Goal: Task Accomplishment & Management: Manage account settings

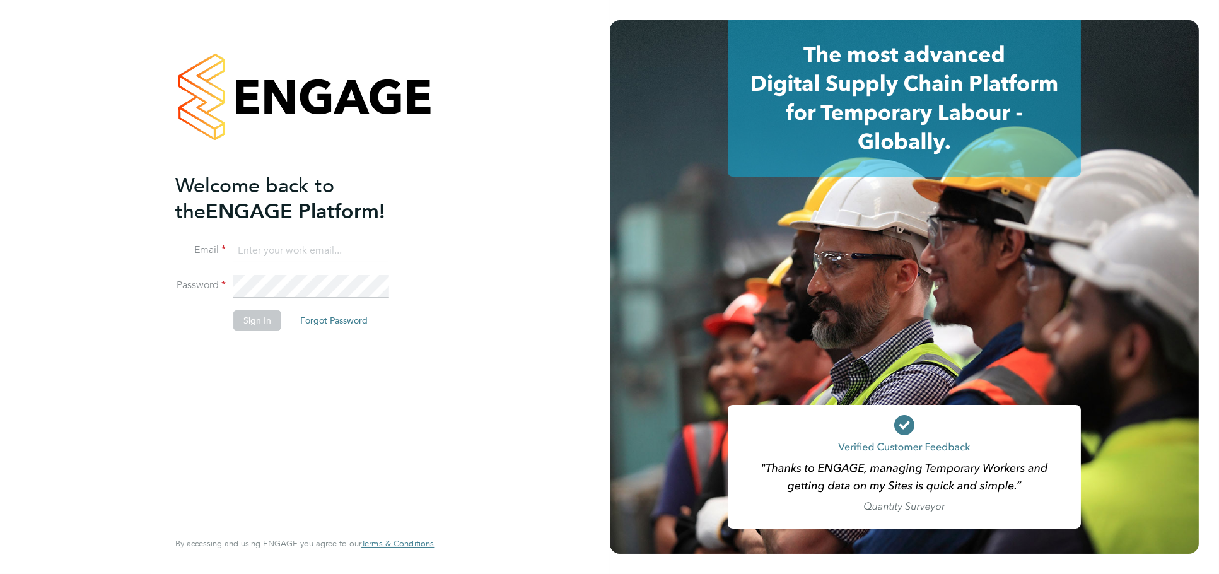
type input "jessica@pcrnet.co.uk"
click at [271, 318] on button "Sign In" at bounding box center [257, 320] width 48 height 20
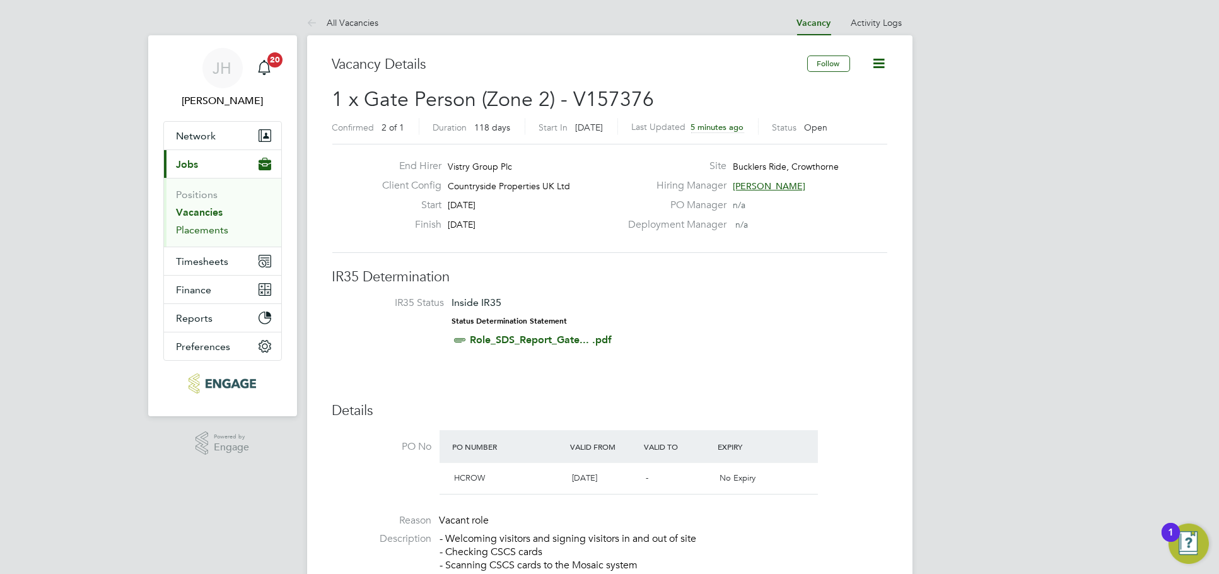
click at [199, 231] on link "Placements" at bounding box center [203, 230] width 52 height 12
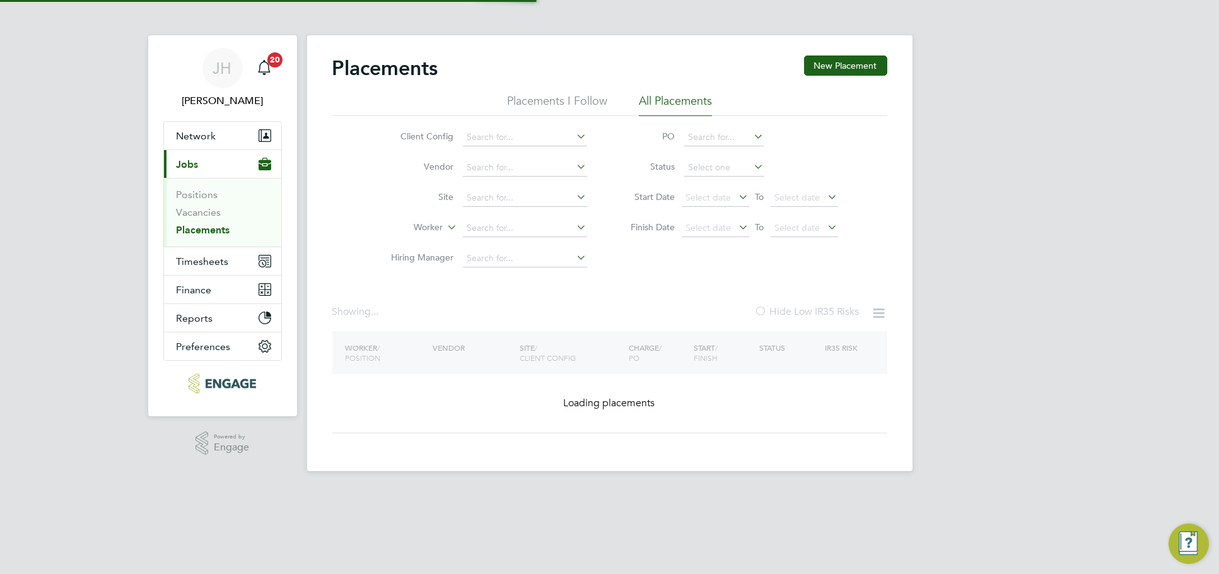
click at [488, 225] on input at bounding box center [525, 229] width 124 height 18
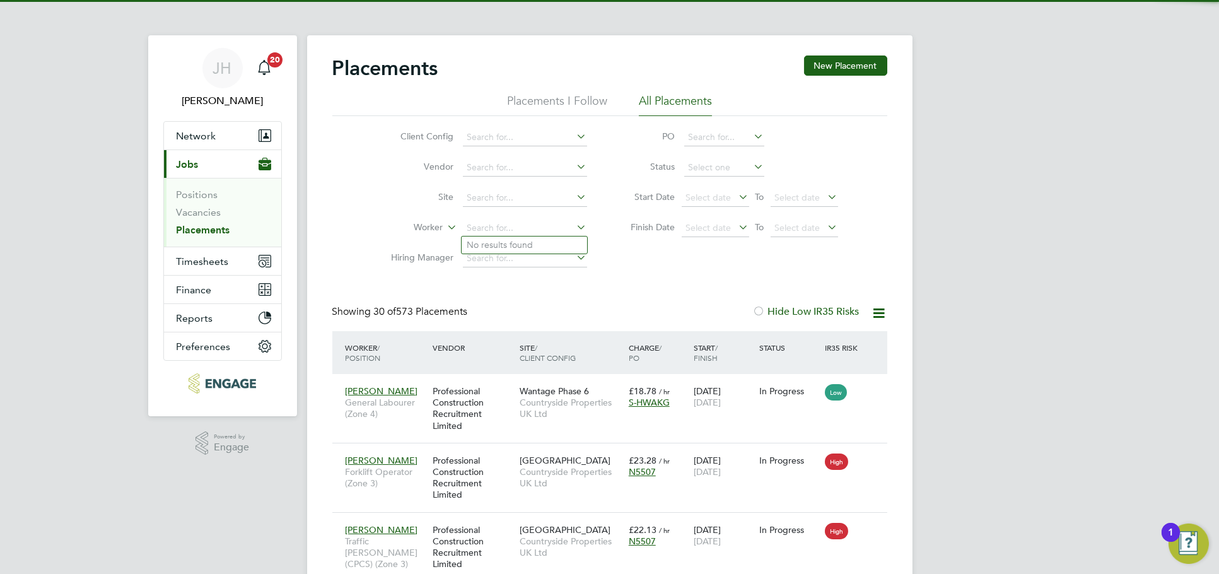
scroll to position [47, 109]
click at [517, 276] on li "Brian Munden" at bounding box center [540, 279] width 156 height 17
type input "Brian Munden"
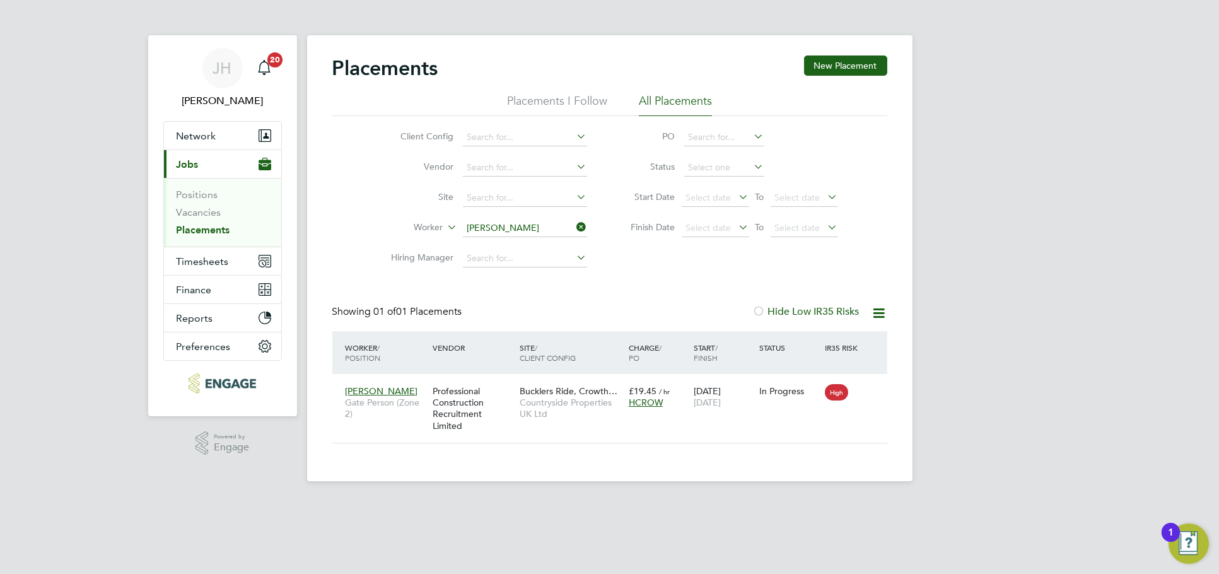
click at [546, 225] on input "Brian Munden" at bounding box center [525, 229] width 124 height 18
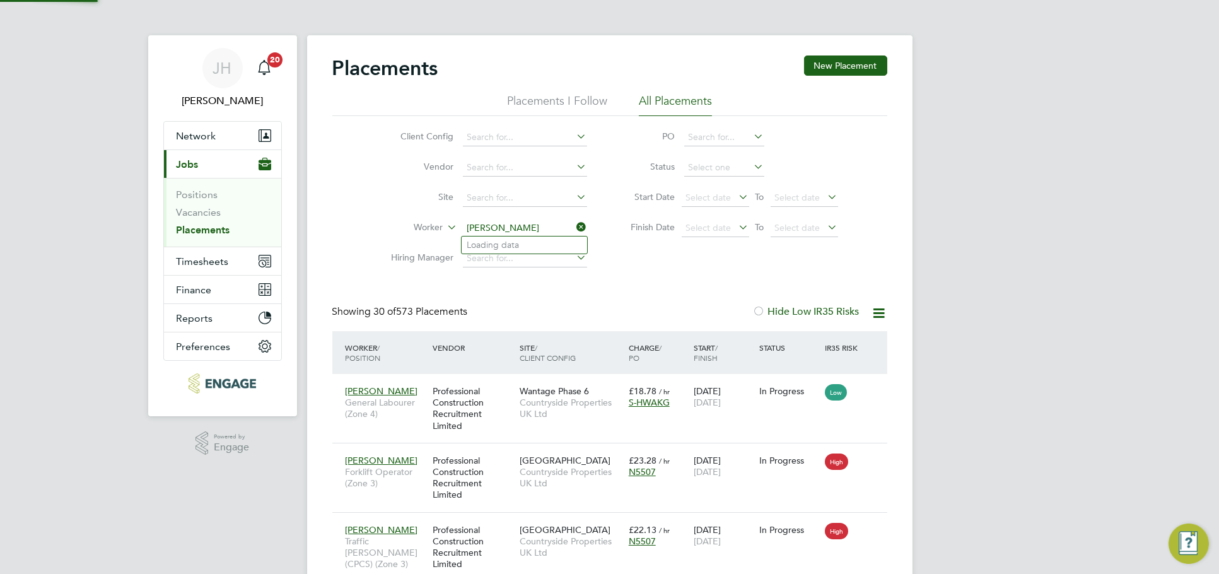
scroll to position [47, 109]
click at [531, 246] on li "Leonard Moynihan" at bounding box center [540, 245] width 156 height 17
type input "Leonard Moynihan"
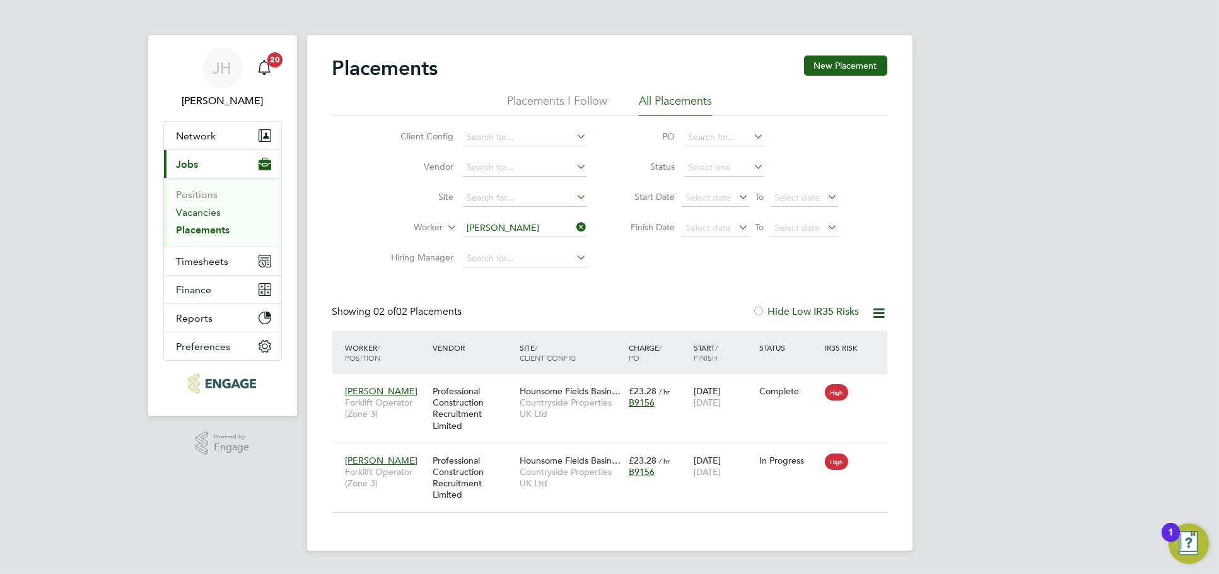
click at [209, 213] on link "Vacancies" at bounding box center [199, 212] width 45 height 12
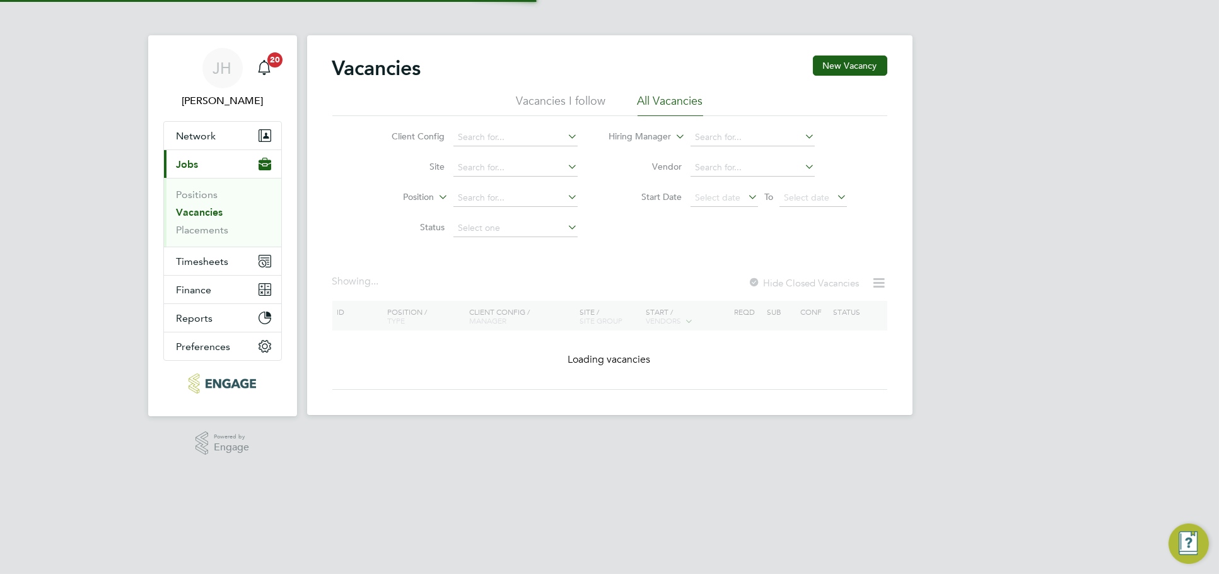
click at [967, 354] on div "JH Jess Hogan Notifications 20 Applications: Network Team Members Businesses Si…" at bounding box center [609, 217] width 1219 height 435
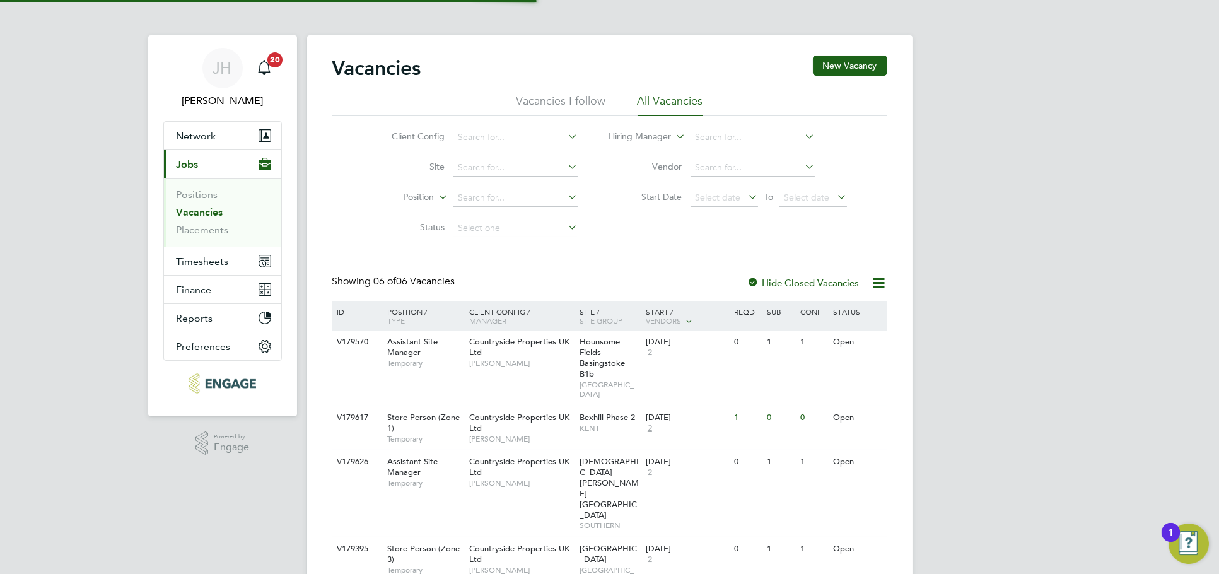
scroll to position [129, 0]
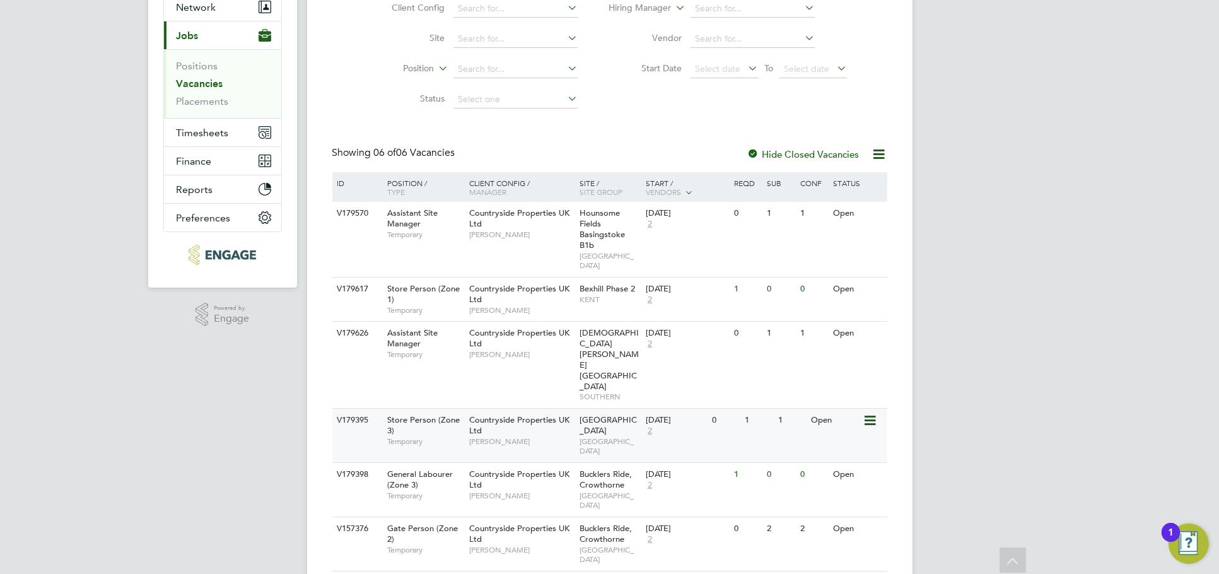
click at [811, 408] on div "V179395 Store Person (Zone 3) Temporary Countryside Properties UK Ltd Nick O'Sh…" at bounding box center [609, 435] width 555 height 54
click at [780, 517] on div "V157376 Gate Person (Zone 2) Temporary Countryside Properties UK Ltd Liam Jones…" at bounding box center [609, 544] width 555 height 54
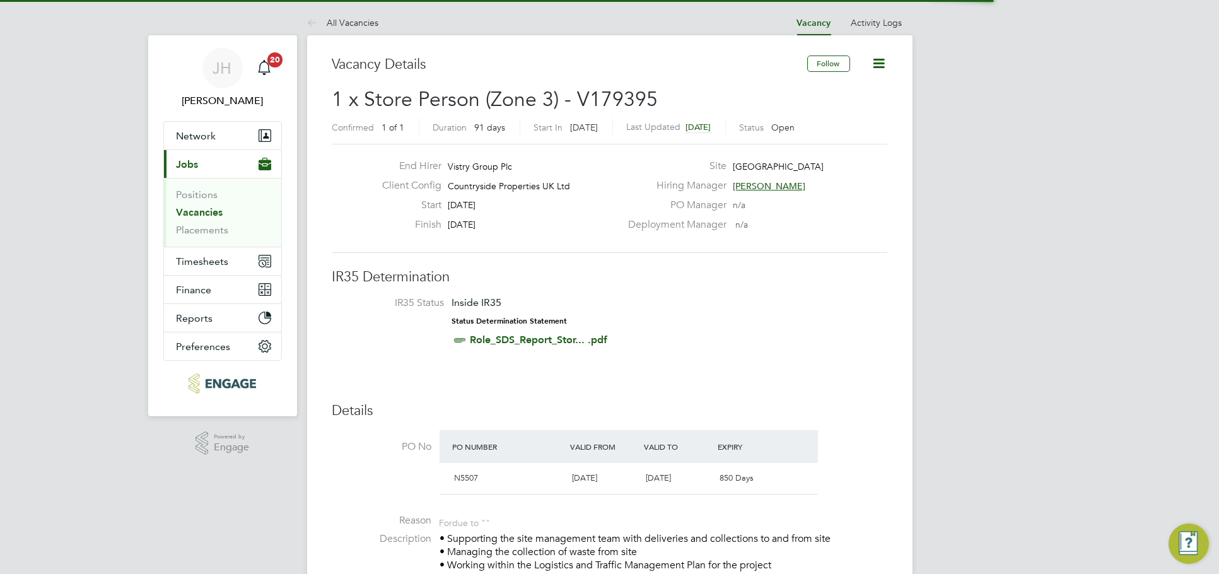
click at [881, 65] on icon at bounding box center [880, 64] width 16 height 16
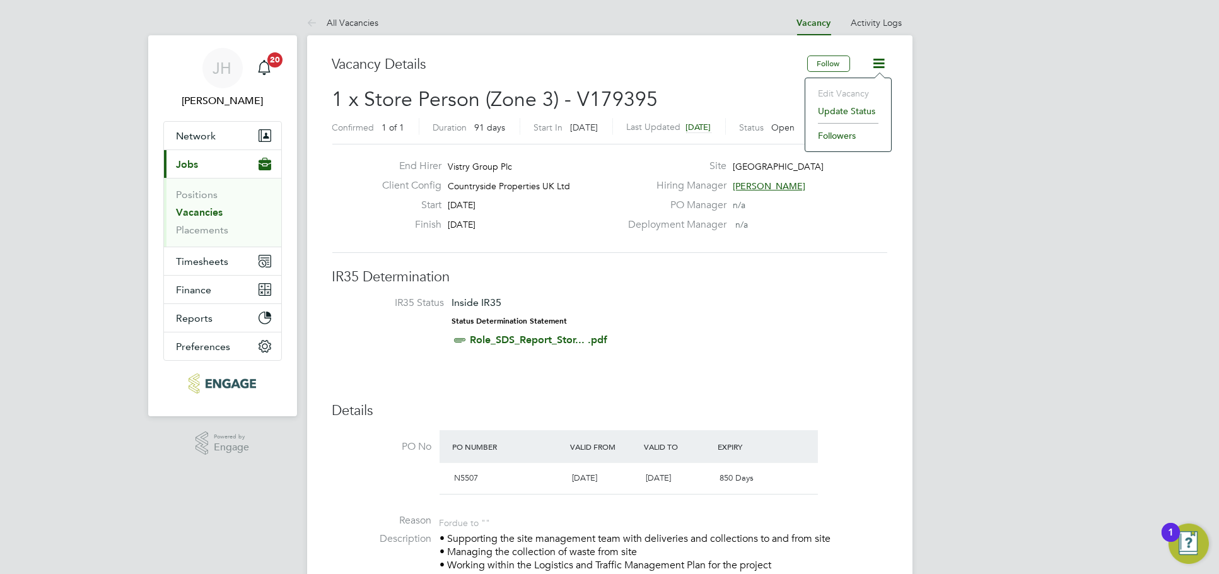
click at [839, 117] on li "Update Status" at bounding box center [848, 111] width 73 height 18
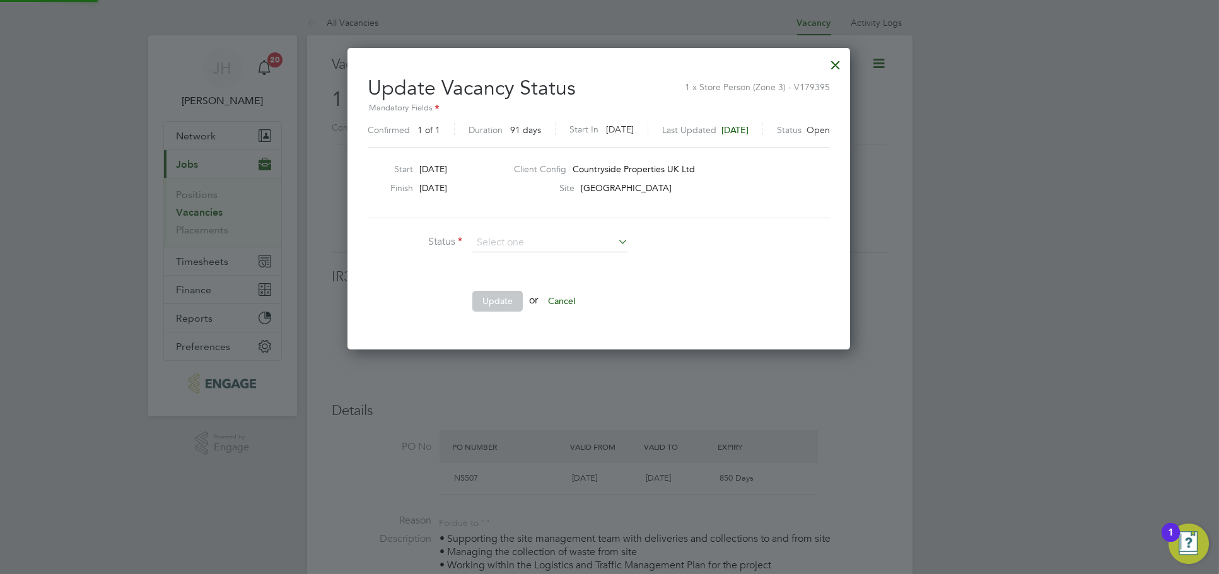
scroll to position [18, 336]
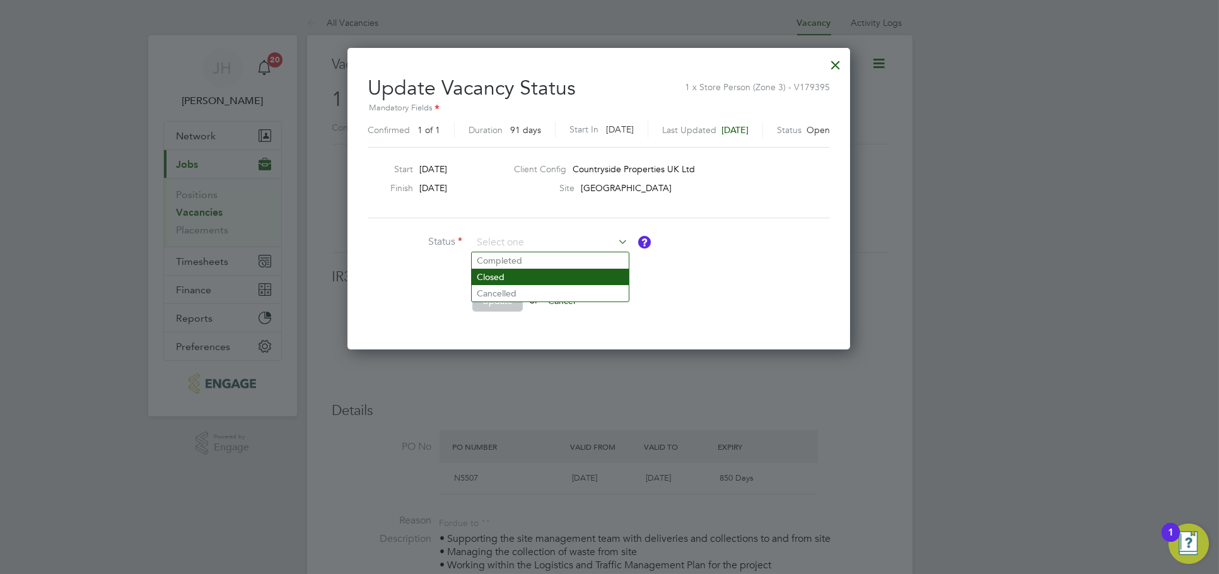
click at [536, 279] on li "Closed" at bounding box center [550, 277] width 157 height 16
type input "Closed"
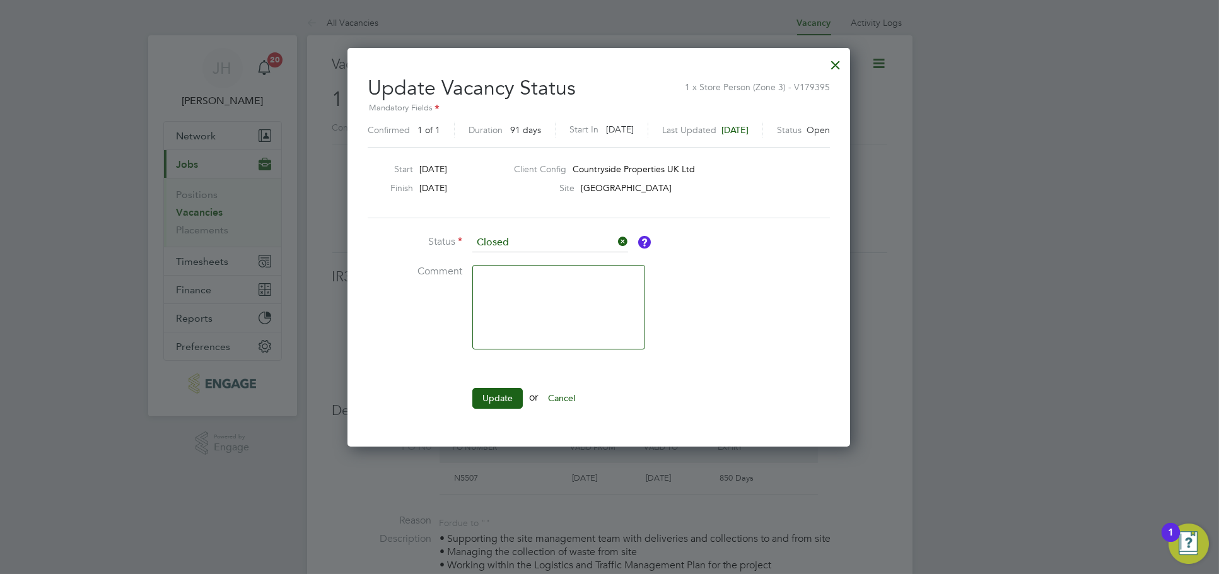
scroll to position [6, 6]
click at [484, 394] on button "Update" at bounding box center [497, 398] width 50 height 20
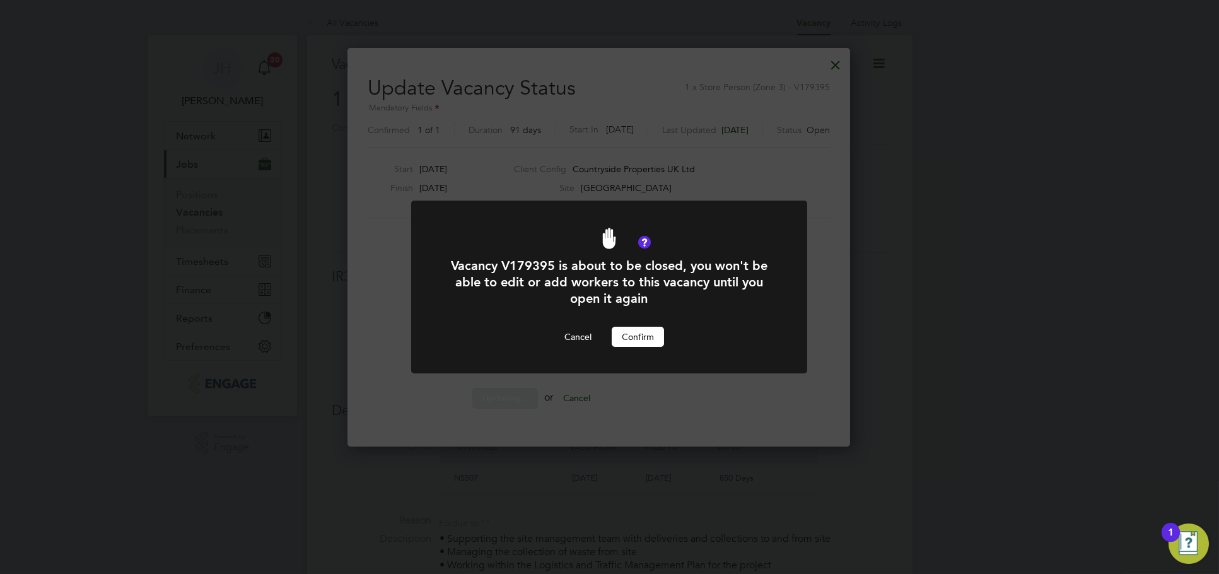
click at [626, 334] on button "Confirm" at bounding box center [638, 337] width 52 height 20
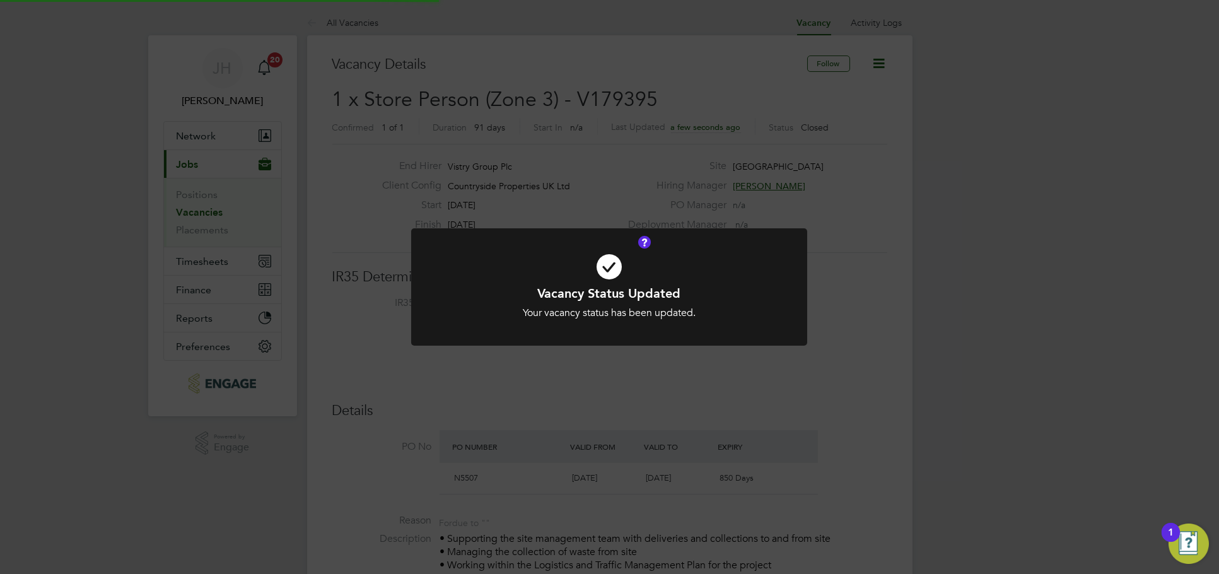
click at [1028, 250] on div "Vacancy Status Updated Your vacancy status has been updated. Cancel Okay" at bounding box center [609, 287] width 1219 height 574
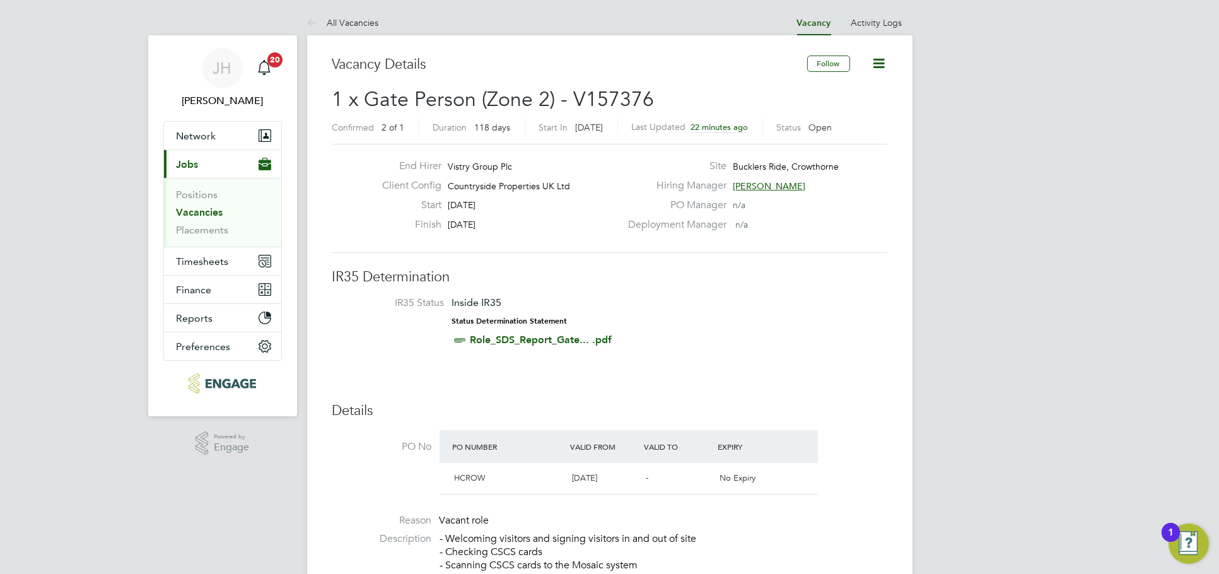
click at [879, 62] on icon at bounding box center [880, 64] width 16 height 16
click at [865, 110] on li "Update Status" at bounding box center [848, 111] width 73 height 18
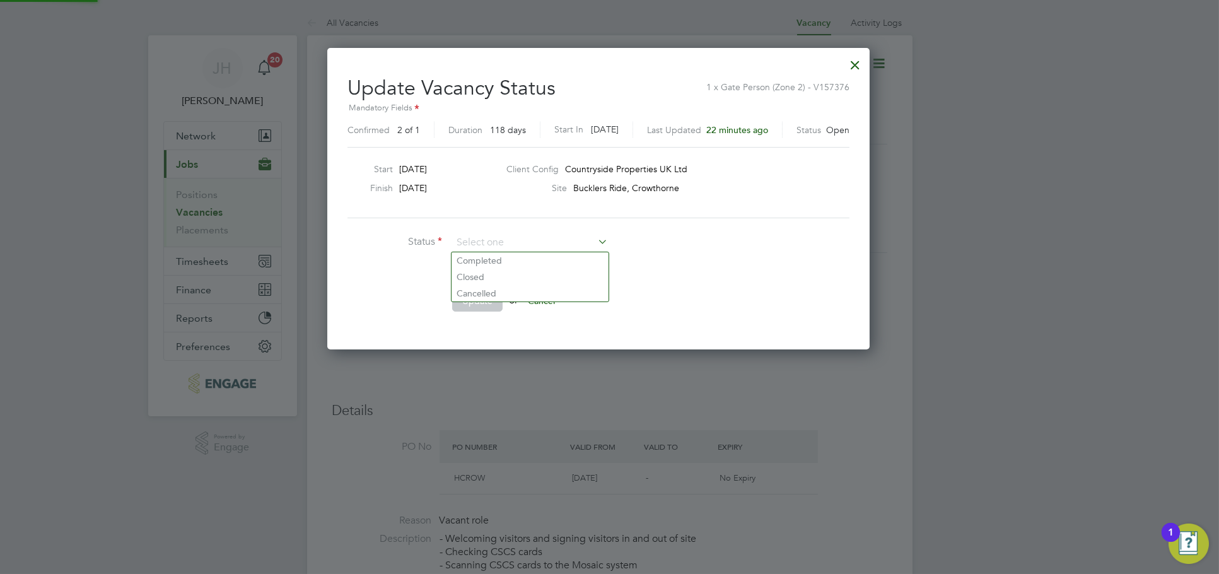
scroll to position [6, 6]
click at [479, 247] on input at bounding box center [530, 242] width 156 height 19
click at [474, 286] on li "Cancelled" at bounding box center [530, 293] width 157 height 16
type input "Cancelled"
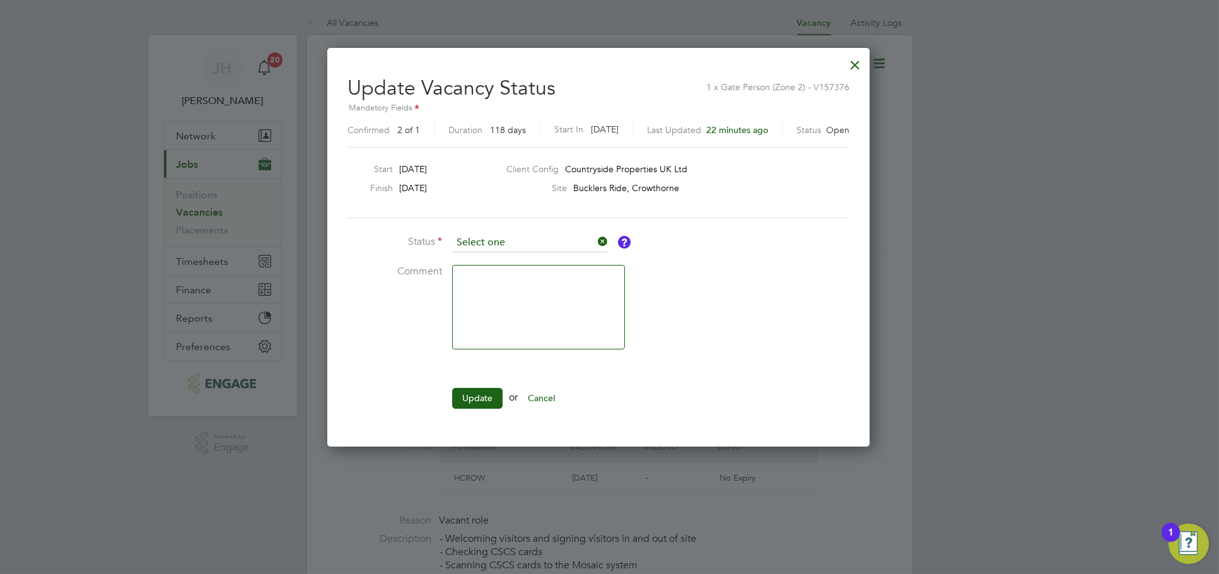
click at [488, 245] on input at bounding box center [530, 242] width 156 height 19
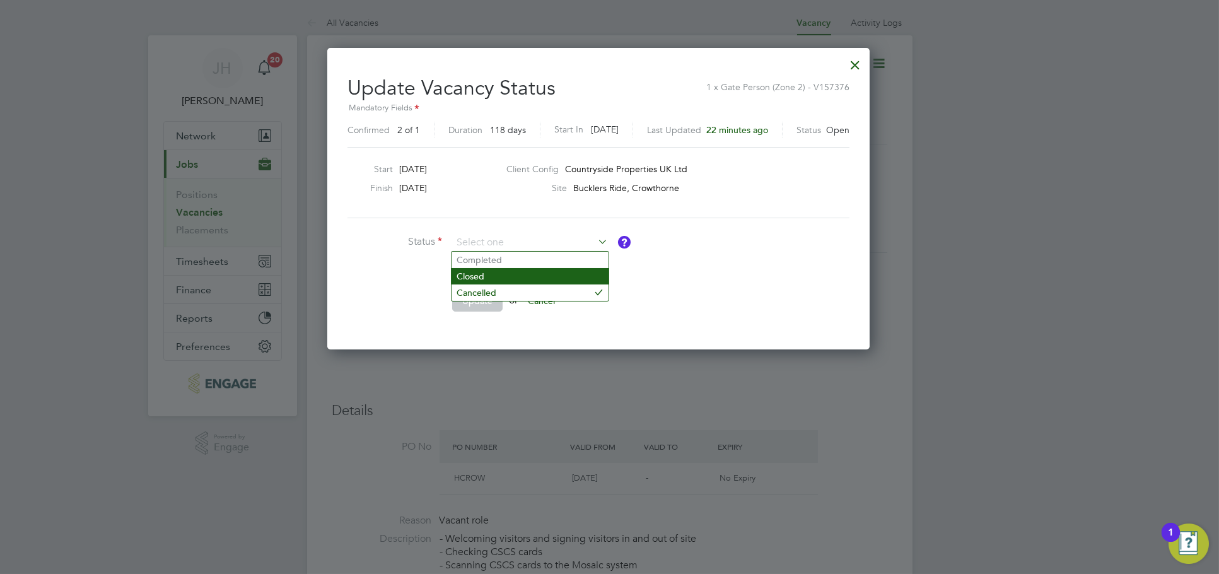
click at [483, 274] on li "Closed" at bounding box center [530, 276] width 157 height 16
type input "Closed"
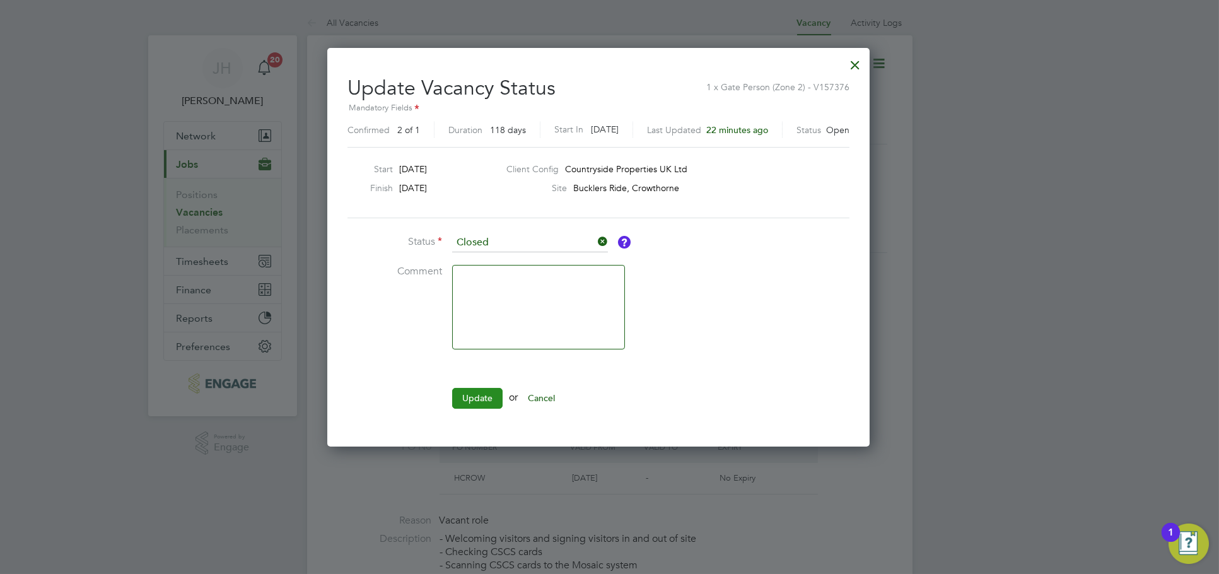
click at [467, 394] on button "Update" at bounding box center [477, 398] width 50 height 20
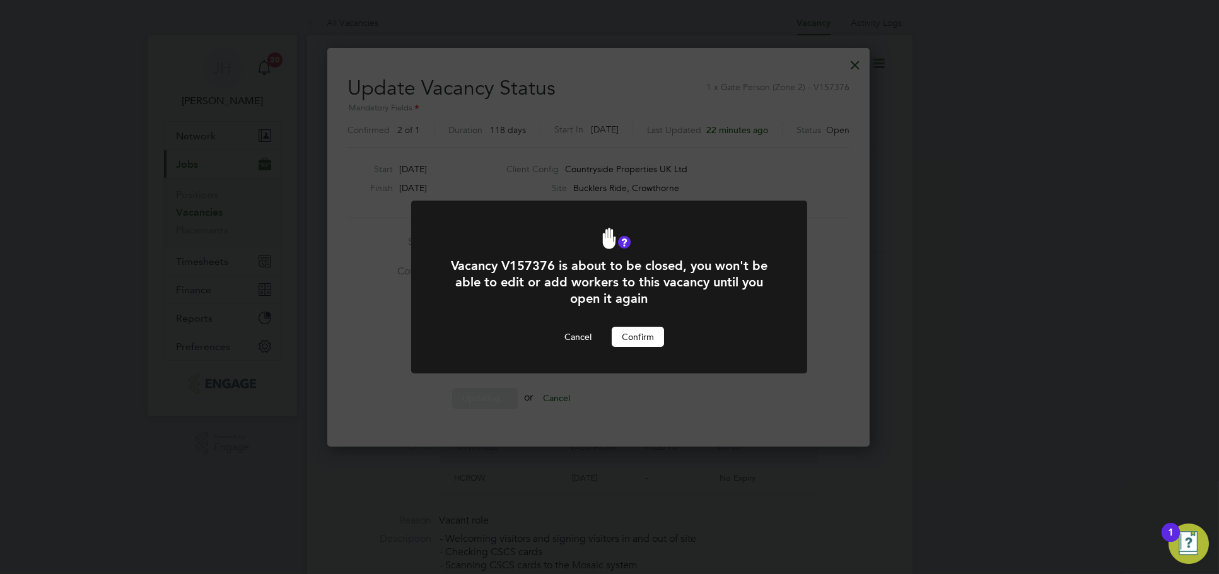
click at [652, 336] on button "Confirm" at bounding box center [638, 337] width 52 height 20
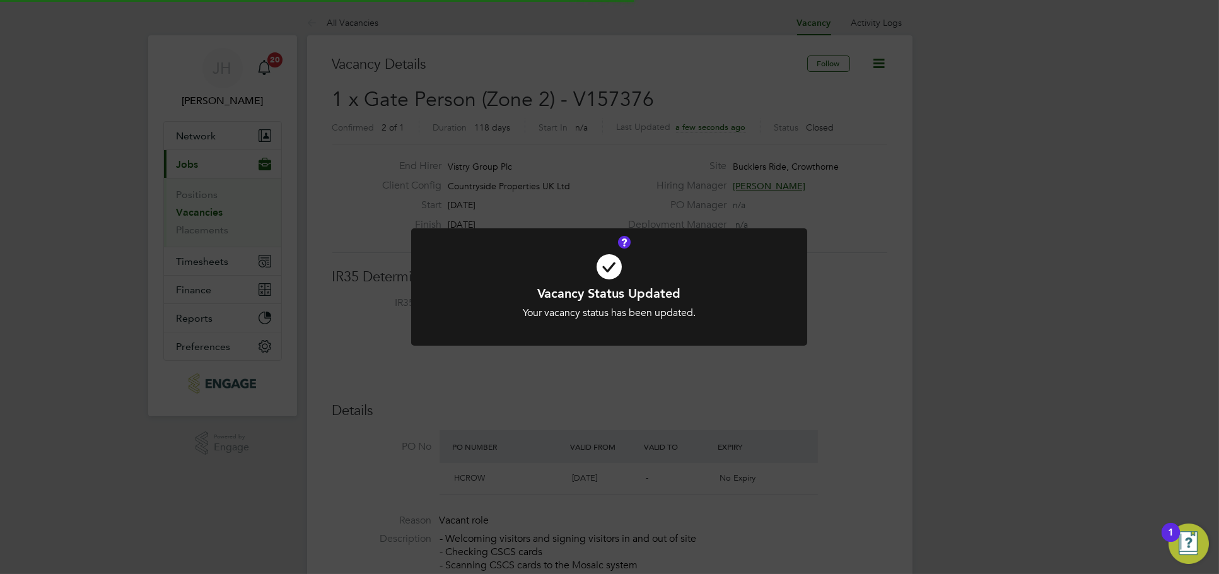
click at [941, 256] on div "Vacancy Status Updated Your vacancy status has been updated. Cancel Okay" at bounding box center [609, 287] width 1219 height 574
